Goal: Task Accomplishment & Management: Complete application form

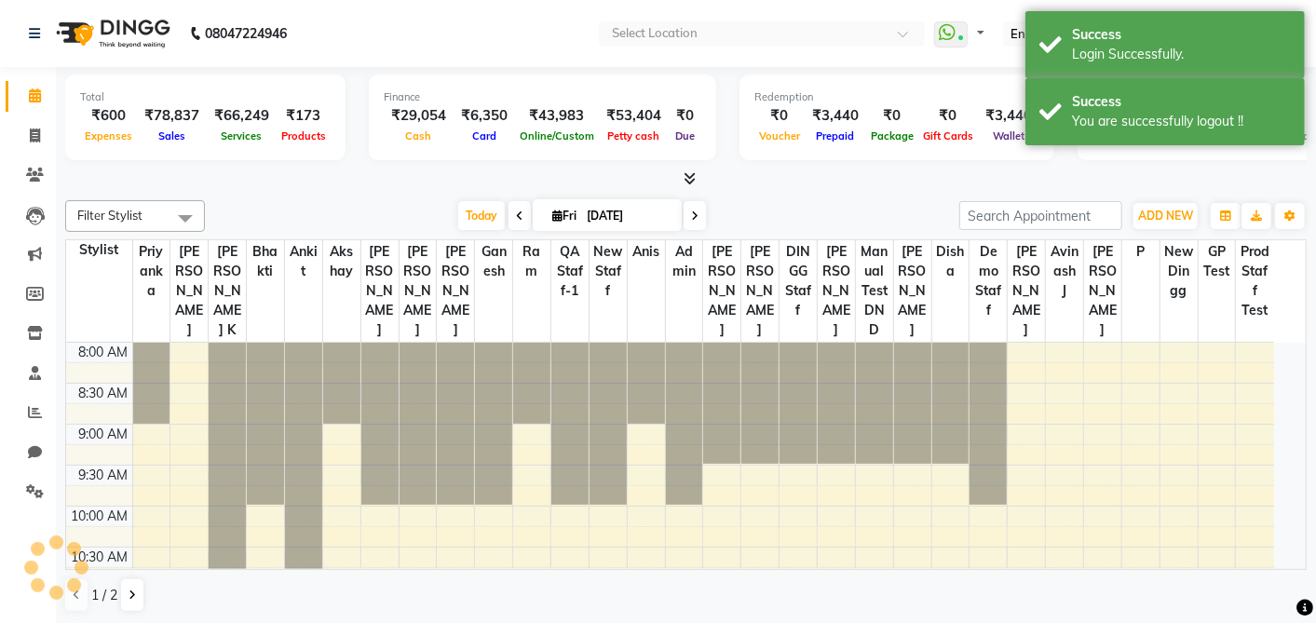
select select "en"
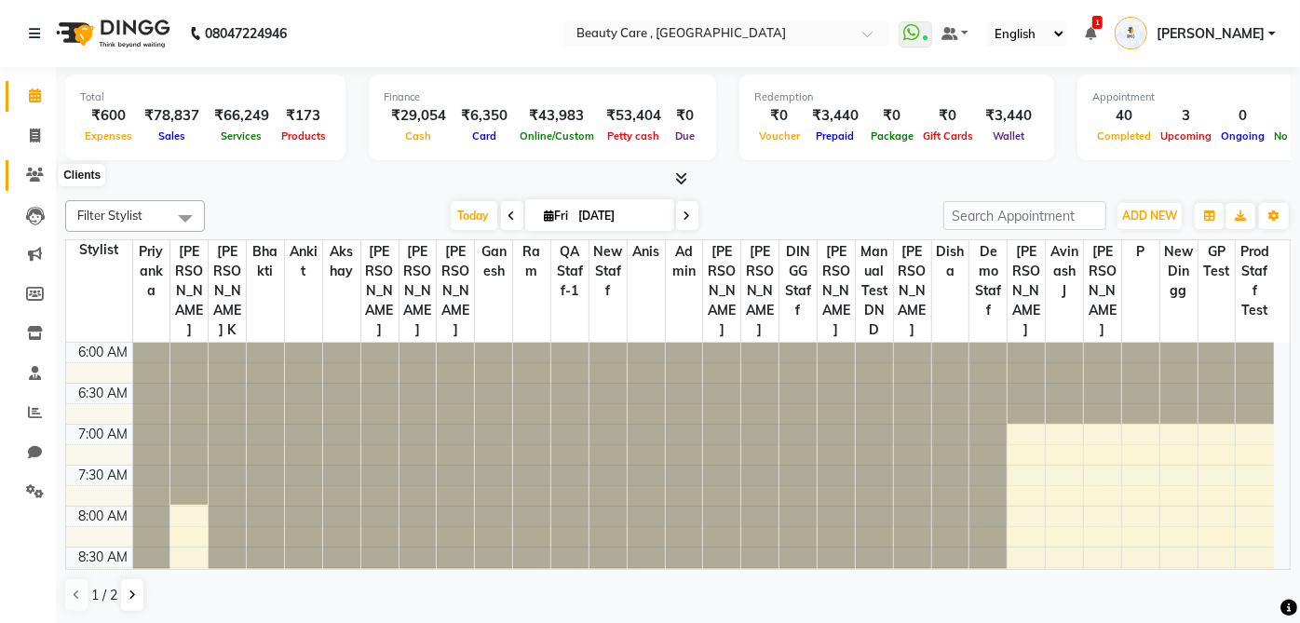
drag, startPoint x: 30, startPoint y: 176, endPoint x: 58, endPoint y: 169, distance: 28.7
click at [30, 176] on icon at bounding box center [35, 175] width 18 height 14
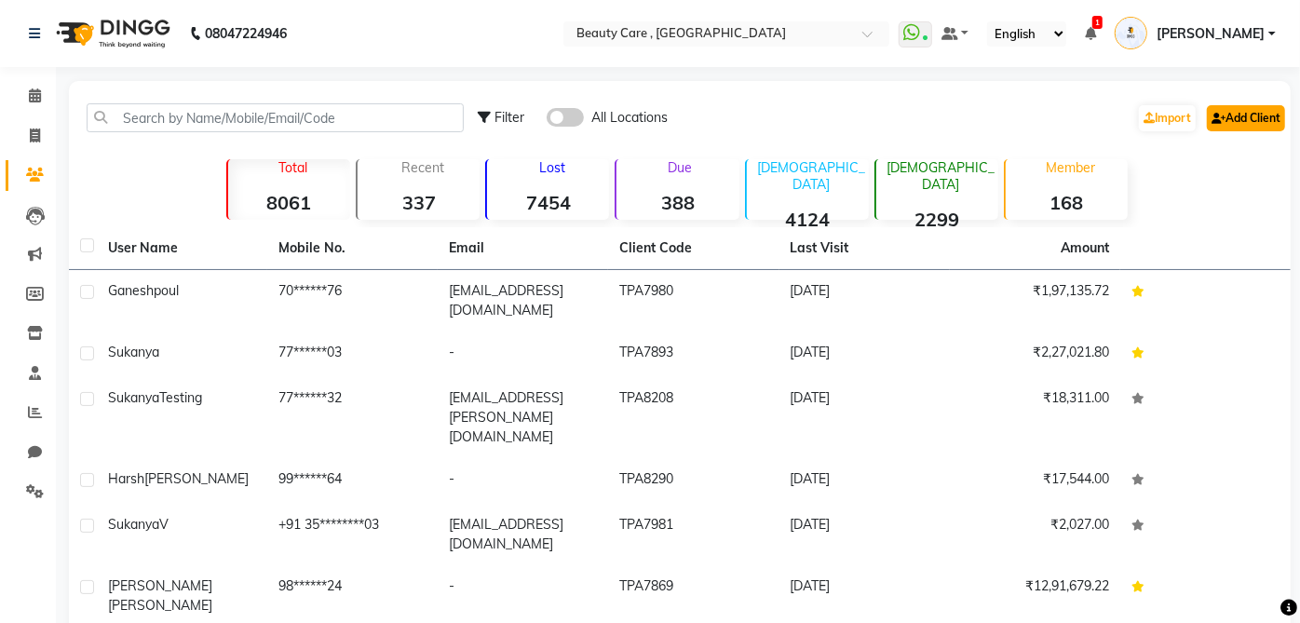
click at [1231, 120] on link "Add Client" at bounding box center [1246, 118] width 78 height 26
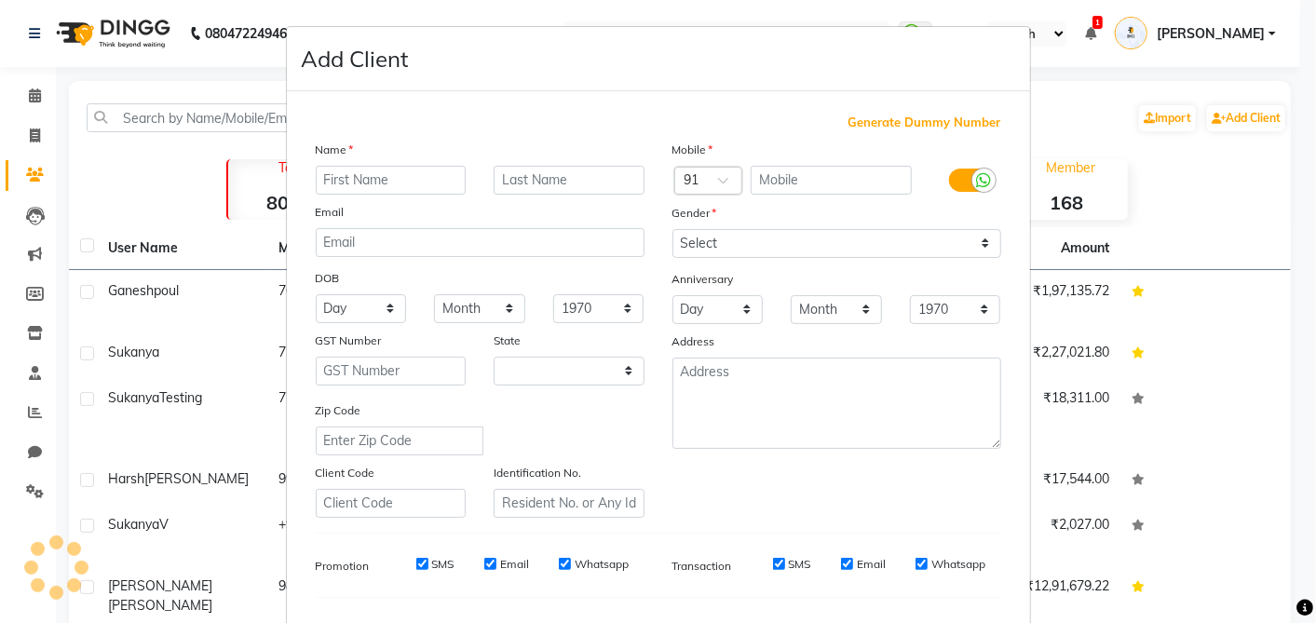
select select "22"
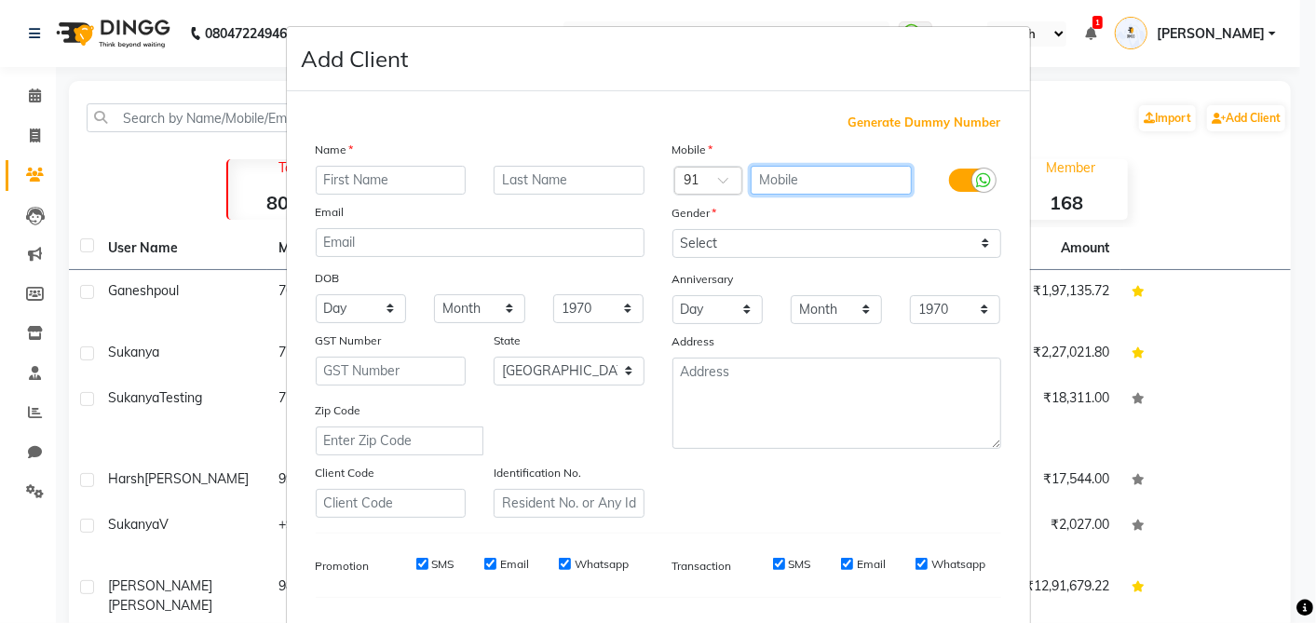
click at [882, 178] on input "text" at bounding box center [830, 180] width 161 height 29
type input "9988771122"
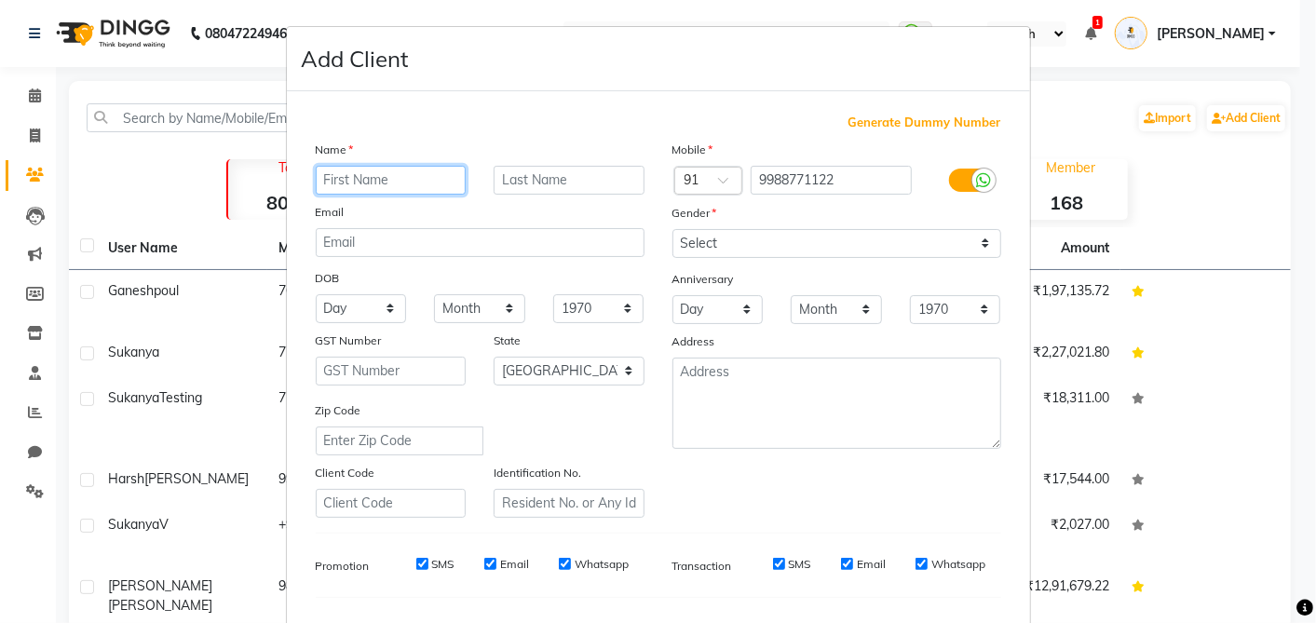
click at [395, 187] on input "text" at bounding box center [391, 180] width 151 height 29
type input "testing issue"
click at [478, 199] on div "Name testing issue Email DOB Day 01 02 03 04 05 06 07 08 09 10 11 12 13 14 15 1…" at bounding box center [480, 329] width 357 height 378
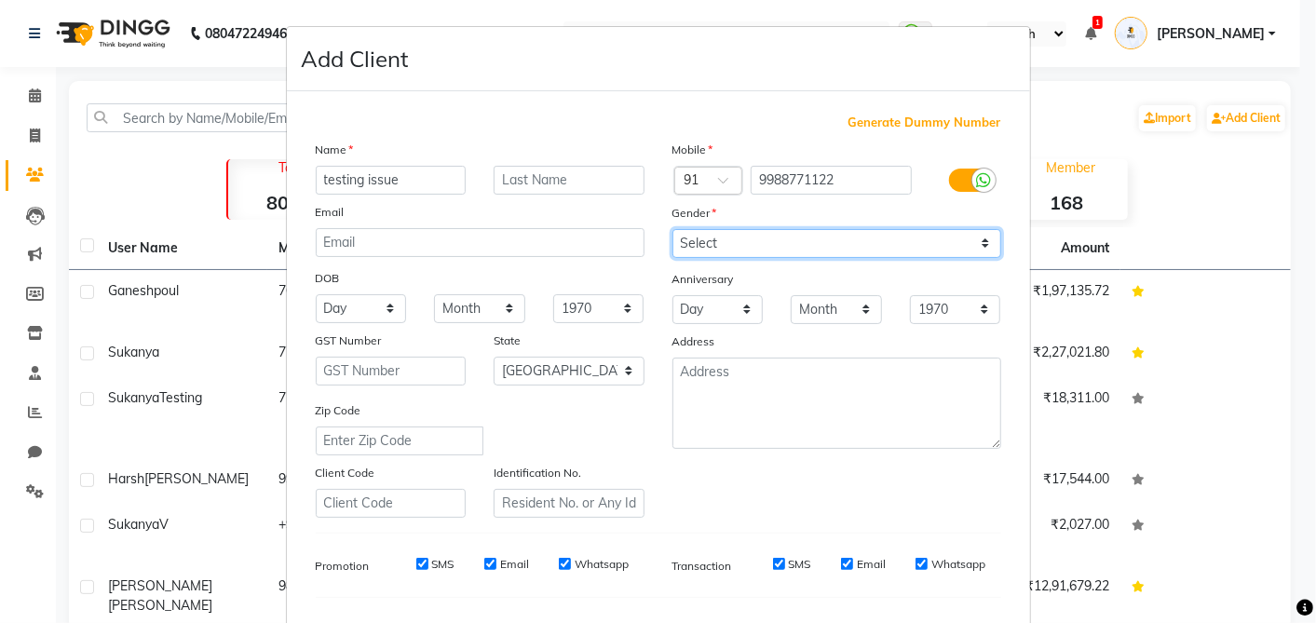
click at [791, 237] on select "Select [DEMOGRAPHIC_DATA] [DEMOGRAPHIC_DATA] Other Prefer Not To Say" at bounding box center [836, 243] width 329 height 29
select select "[DEMOGRAPHIC_DATA]"
click at [672, 229] on select "Select [DEMOGRAPHIC_DATA] [DEMOGRAPHIC_DATA] Other Prefer Not To Say" at bounding box center [836, 243] width 329 height 29
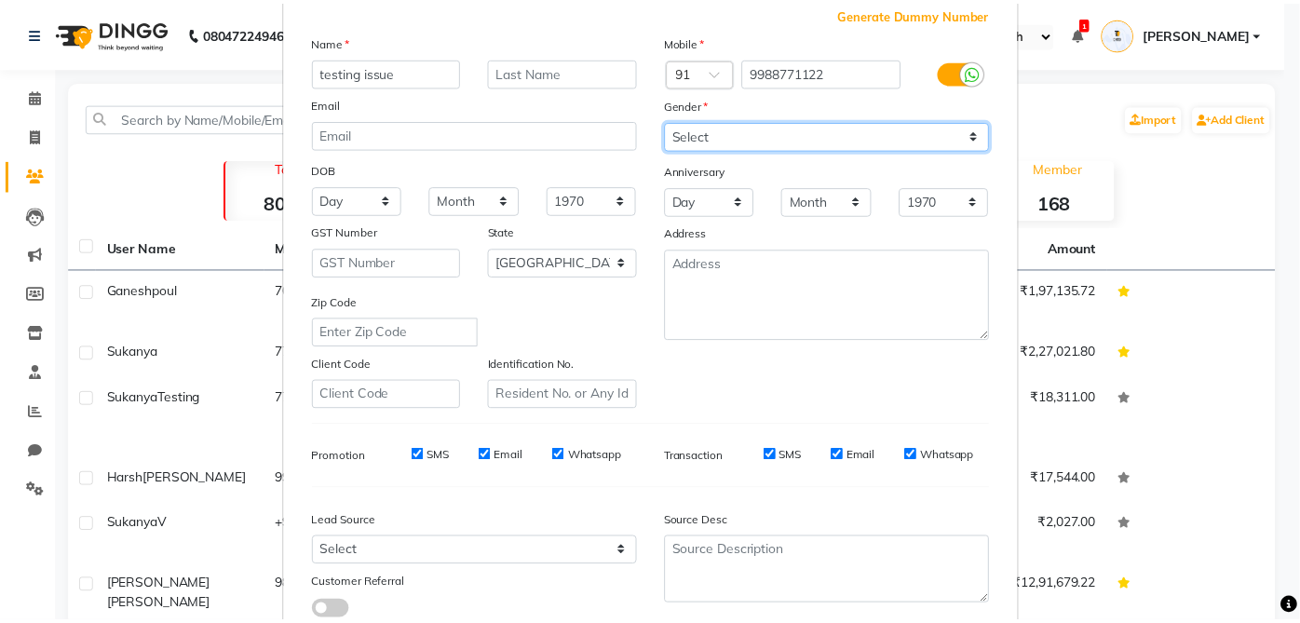
scroll to position [305, 0]
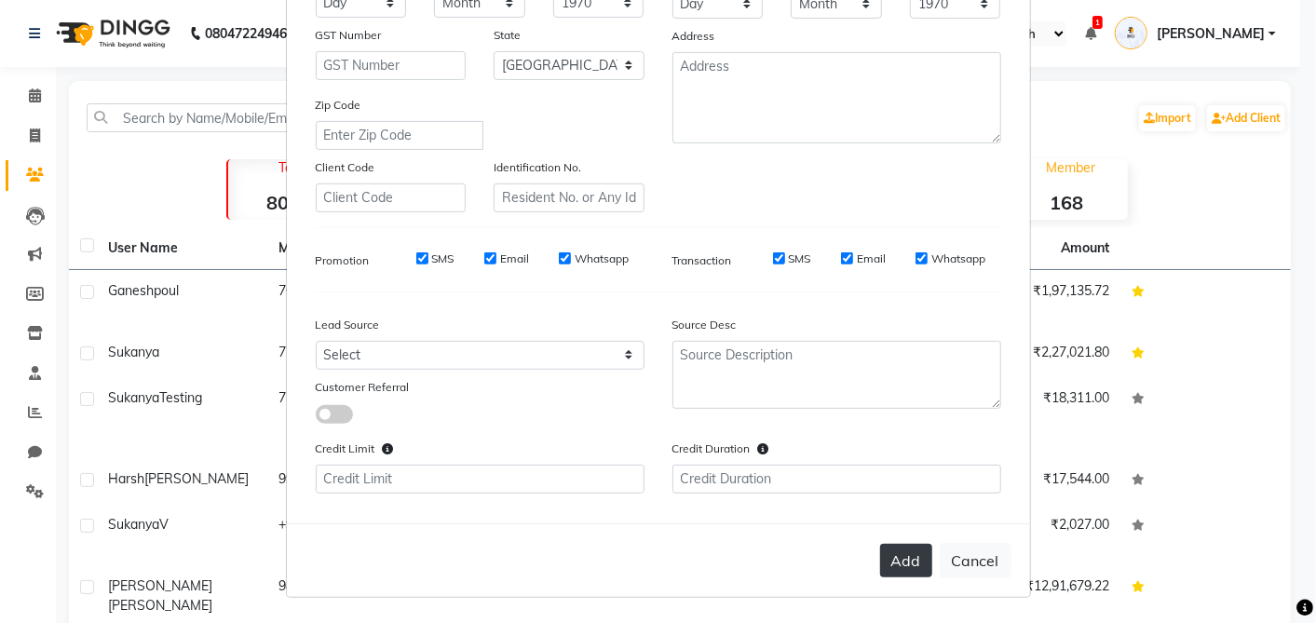
click at [907, 566] on button "Add" at bounding box center [906, 561] width 52 height 34
select select
select select "null"
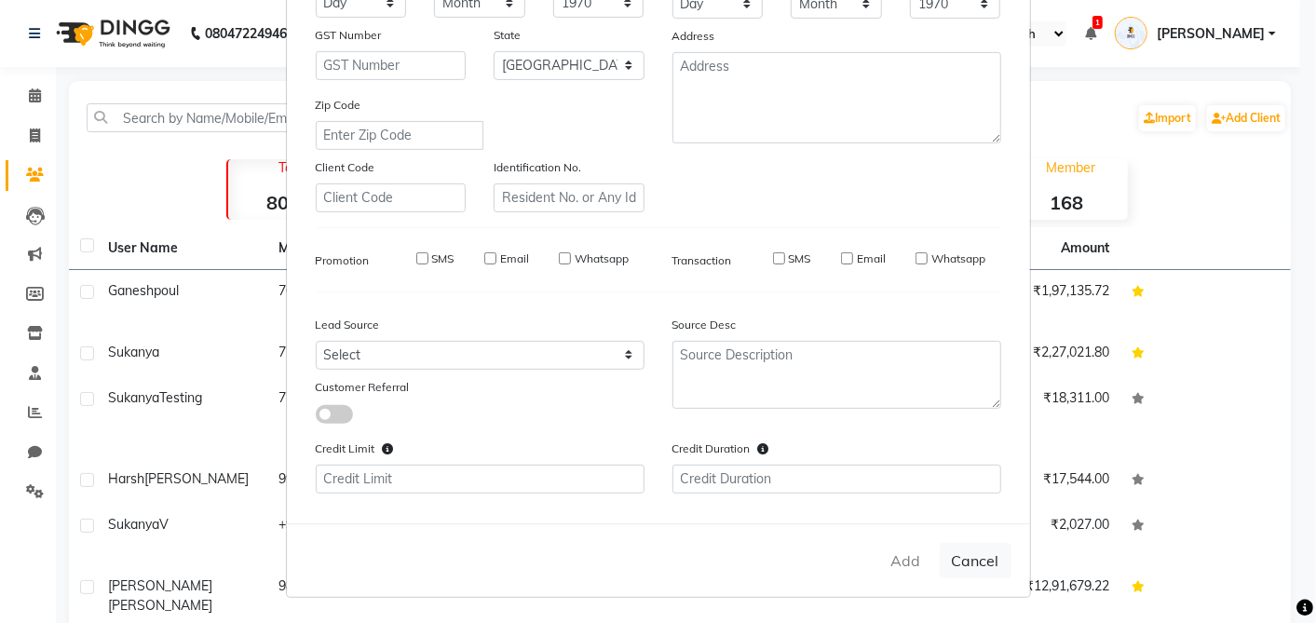
select select
checkbox input "false"
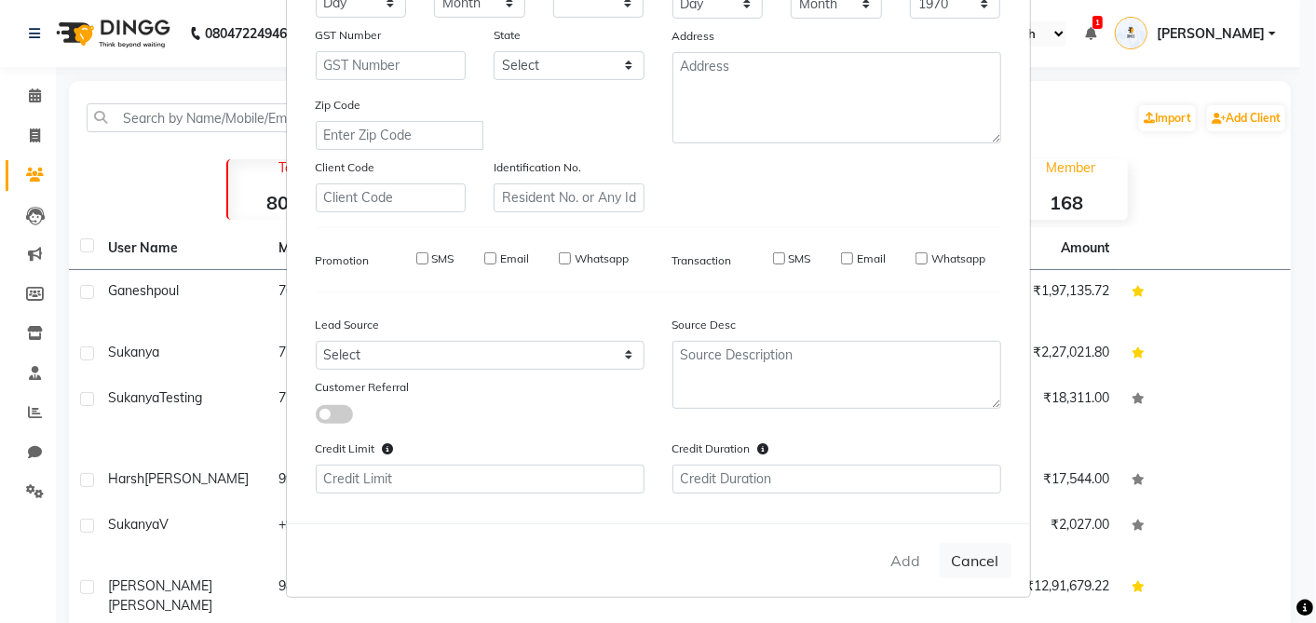
checkbox input "false"
